Goal: Task Accomplishment & Management: Use online tool/utility

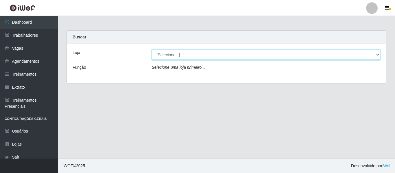
click at [177, 52] on select "[Selecione...] Mister Burg" at bounding box center [266, 55] width 229 height 10
select select "535"
click at [152, 50] on select "[Selecione...] Mister Burg" at bounding box center [266, 55] width 229 height 10
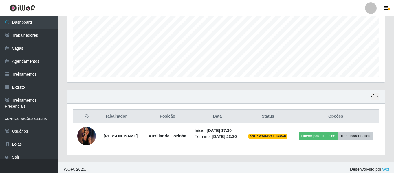
scroll to position [138, 0]
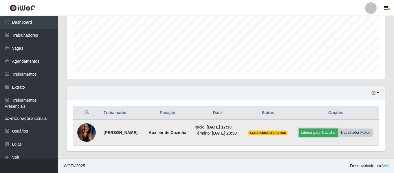
click at [337, 129] on button "Liberar para Trabalho" at bounding box center [317, 133] width 39 height 8
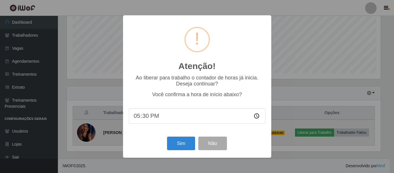
scroll to position [120, 315]
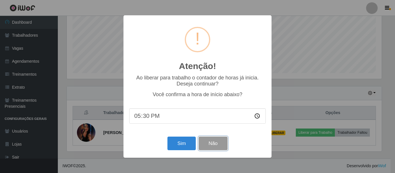
click at [206, 143] on button "Não" at bounding box center [213, 144] width 29 height 14
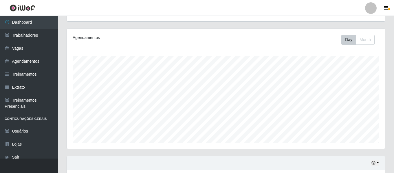
scroll to position [51, 0]
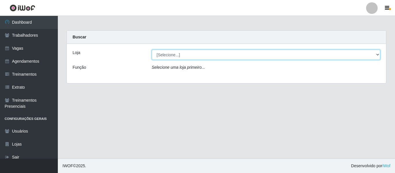
click at [179, 56] on select "[Selecione...] Mister Burg" at bounding box center [266, 55] width 229 height 10
select select "535"
click at [152, 50] on select "[Selecione...] Mister Burg" at bounding box center [266, 55] width 229 height 10
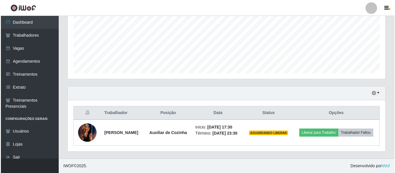
scroll to position [138, 0]
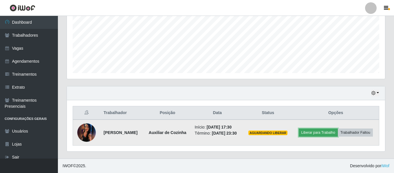
click at [336, 129] on button "Liberar para Trabalho" at bounding box center [317, 133] width 39 height 8
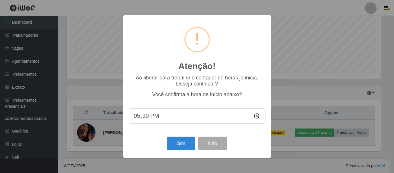
scroll to position [120, 315]
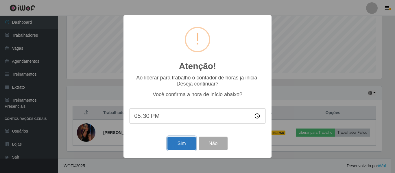
click at [182, 142] on button "Sim" at bounding box center [181, 144] width 28 height 14
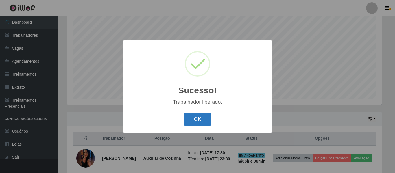
click at [203, 119] on button "OK" at bounding box center [197, 120] width 27 height 14
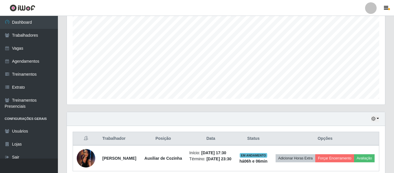
scroll to position [137, 0]
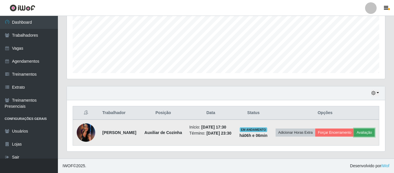
click at [354, 137] on button "Avaliação" at bounding box center [364, 133] width 21 height 8
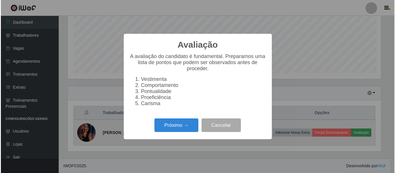
scroll to position [120, 315]
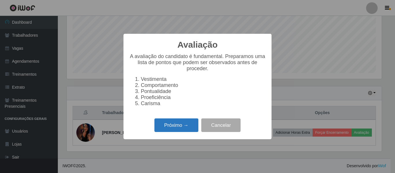
click at [189, 128] on button "Próximo →" at bounding box center [176, 126] width 44 height 14
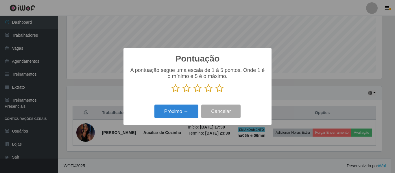
click at [220, 89] on icon at bounding box center [219, 88] width 8 height 9
click at [215, 93] on input "radio" at bounding box center [215, 93] width 0 height 0
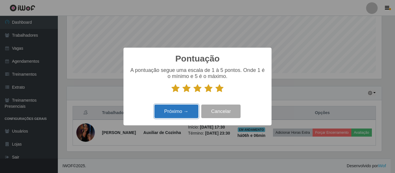
click at [176, 115] on button "Próximo →" at bounding box center [176, 112] width 44 height 14
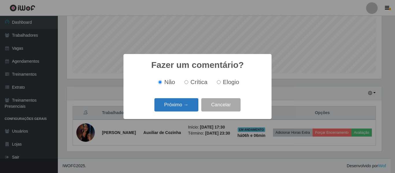
click at [174, 108] on button "Próximo →" at bounding box center [176, 105] width 44 height 14
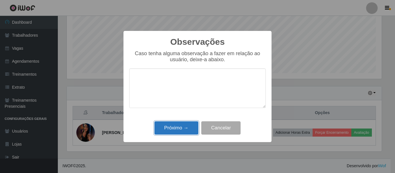
click at [182, 128] on button "Próximo →" at bounding box center [176, 128] width 44 height 14
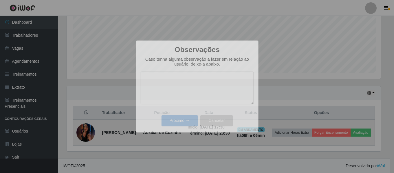
scroll to position [120, 318]
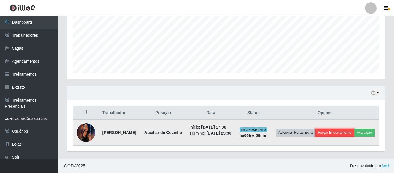
click at [354, 129] on button "Forçar Encerramento" at bounding box center [334, 133] width 39 height 8
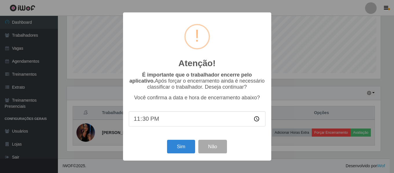
scroll to position [120, 315]
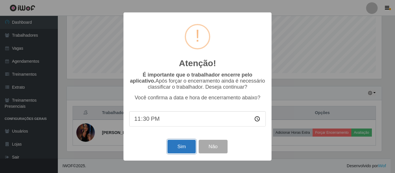
click at [184, 148] on button "Sim" at bounding box center [181, 147] width 28 height 14
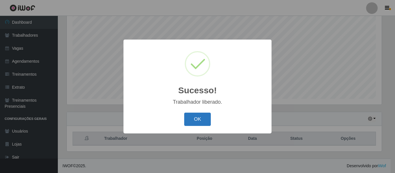
click at [202, 124] on button "OK" at bounding box center [197, 120] width 27 height 14
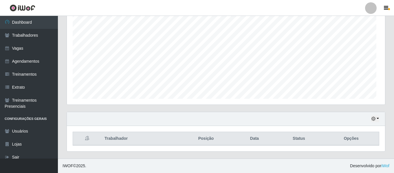
scroll to position [120, 318]
